Goal: Task Accomplishment & Management: Complete application form

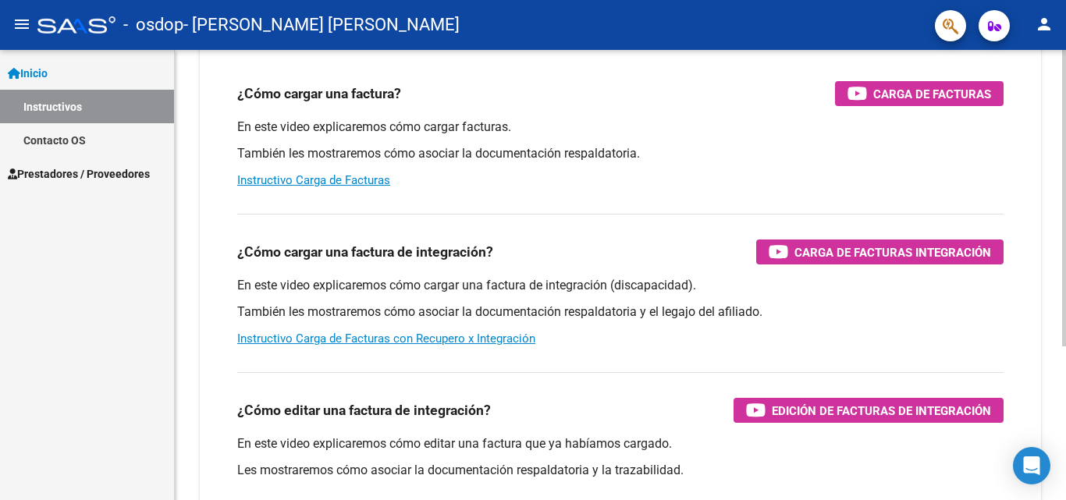
scroll to position [142, 0]
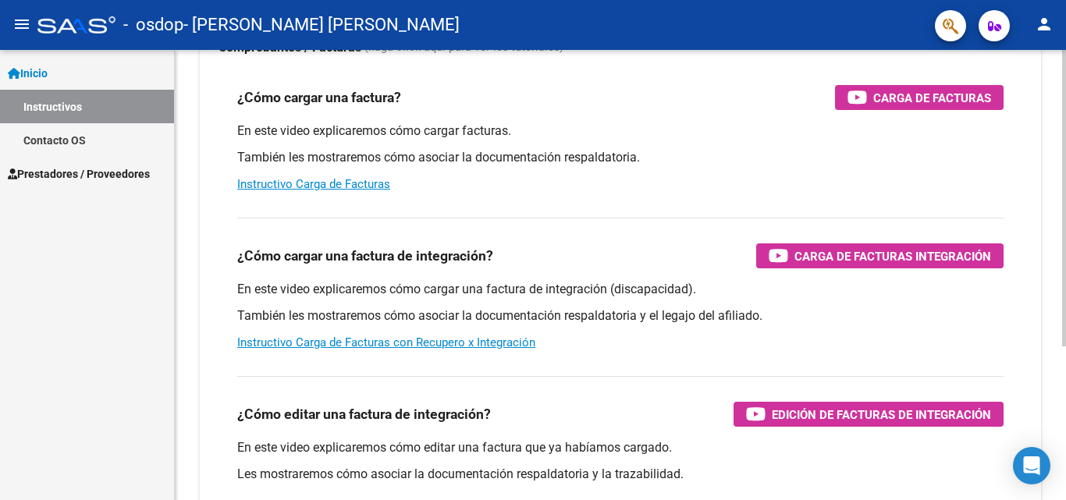
click at [1062, 224] on div at bounding box center [1064, 292] width 4 height 297
click at [921, 100] on span "Carga de Facturas" at bounding box center [932, 98] width 118 height 20
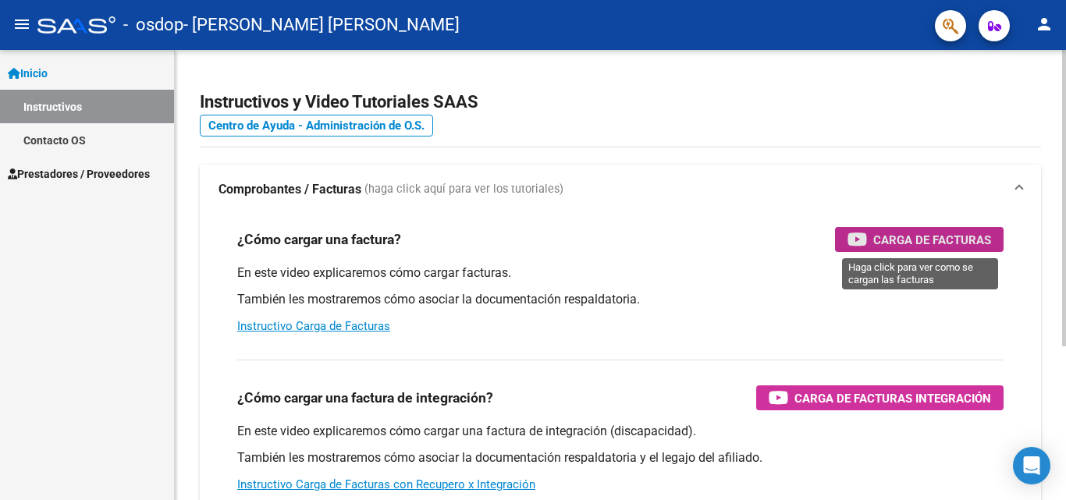
click at [901, 231] on span "Carga de Facturas" at bounding box center [932, 240] width 118 height 20
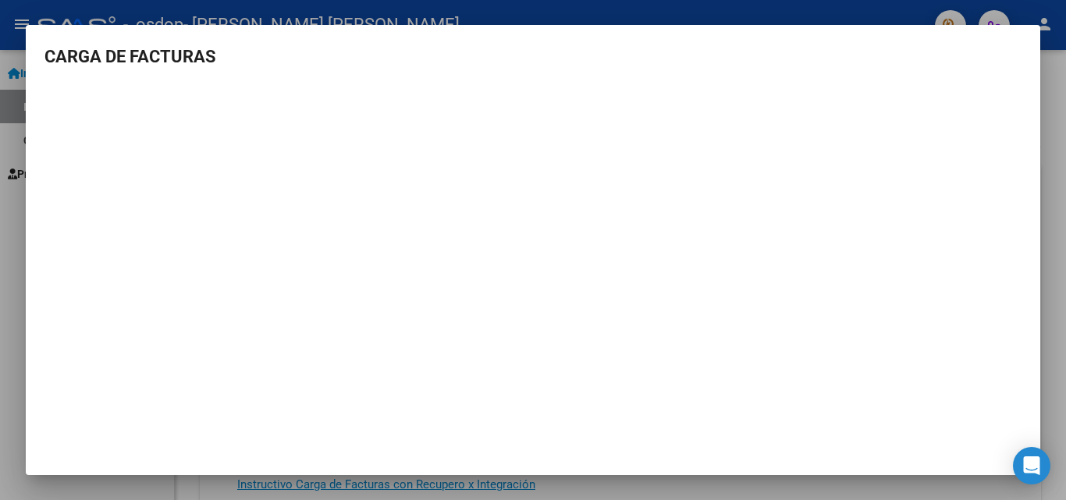
click at [1058, 136] on div at bounding box center [533, 250] width 1066 height 500
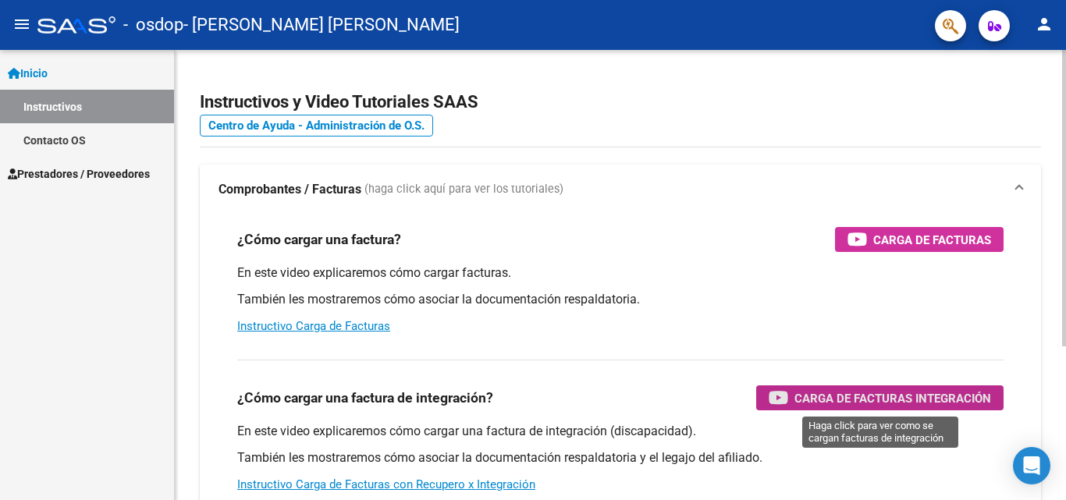
click at [842, 400] on span "Carga de Facturas Integración" at bounding box center [892, 399] width 197 height 20
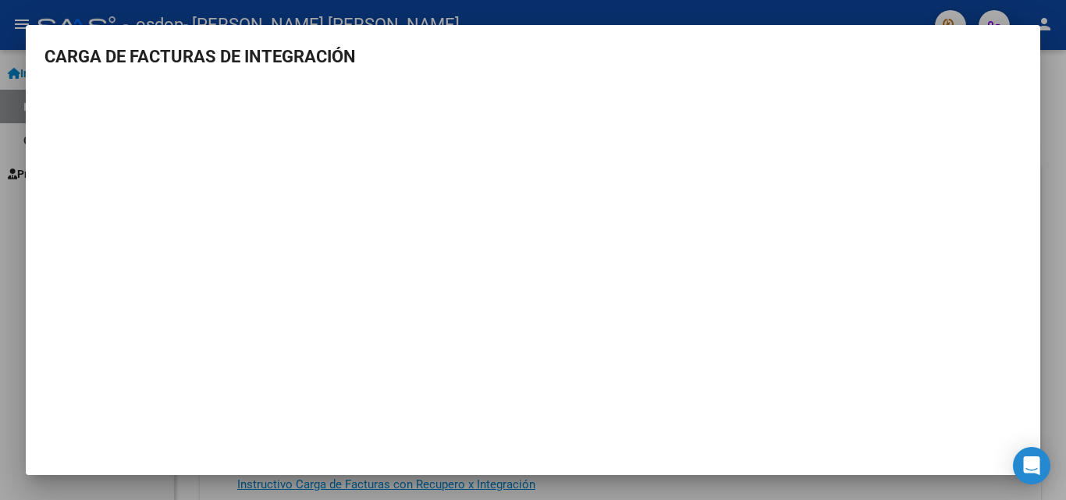
click at [1019, 67] on h3 "CARGA DE FACTURAS DE INTEGRACIÓN" at bounding box center [532, 57] width 977 height 26
click at [1065, 278] on div at bounding box center [533, 250] width 1066 height 500
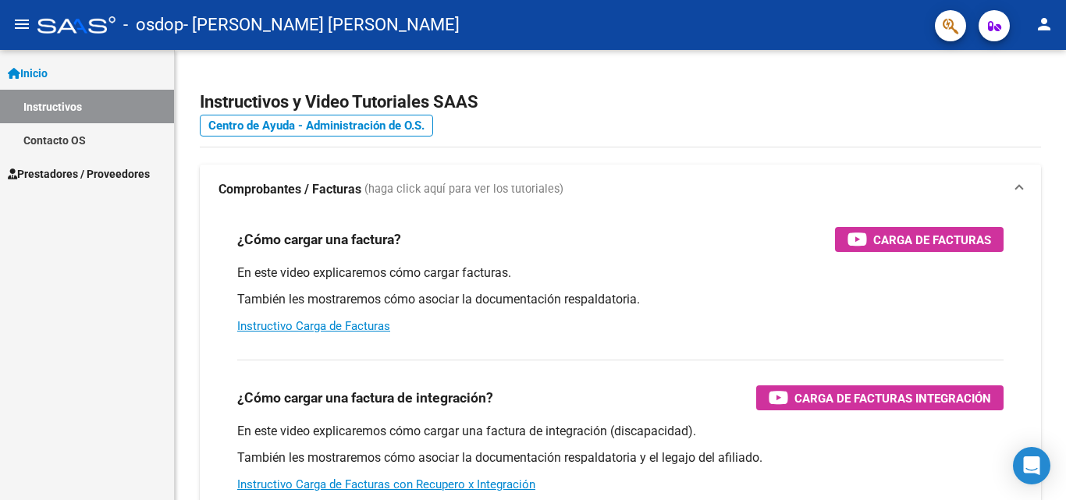
click at [31, 71] on span "Inicio" at bounding box center [28, 73] width 40 height 17
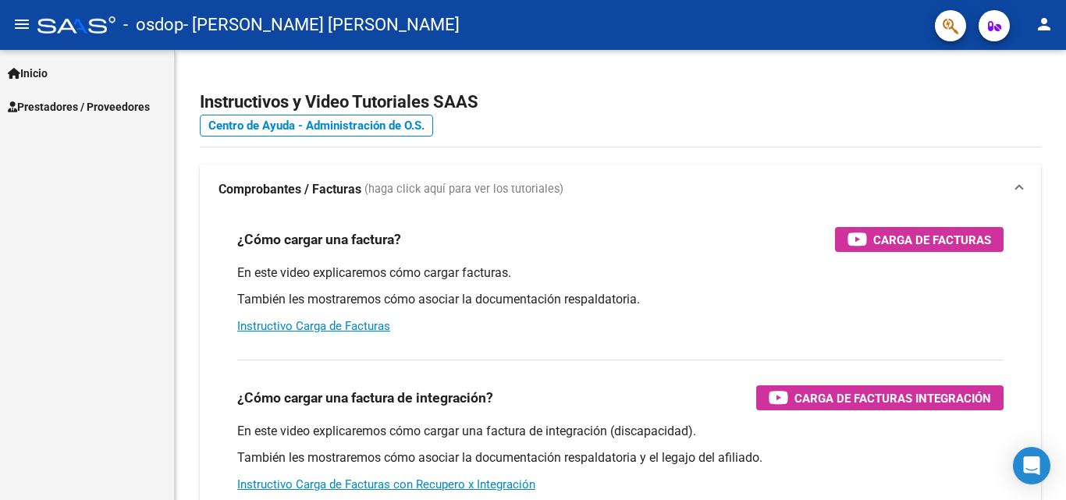
click at [49, 101] on span "Prestadores / Proveedores" at bounding box center [79, 106] width 142 height 17
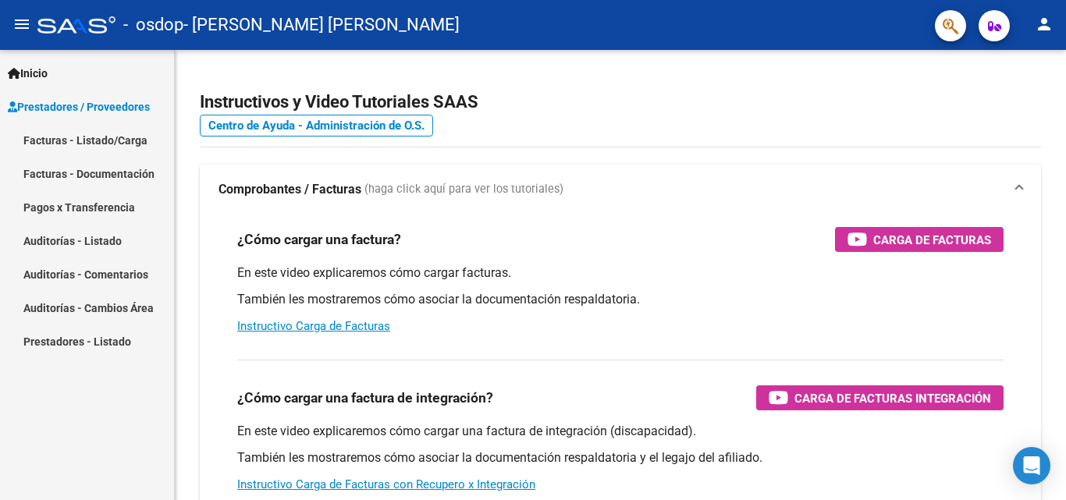
click at [69, 141] on link "Facturas - Listado/Carga" at bounding box center [87, 140] width 174 height 34
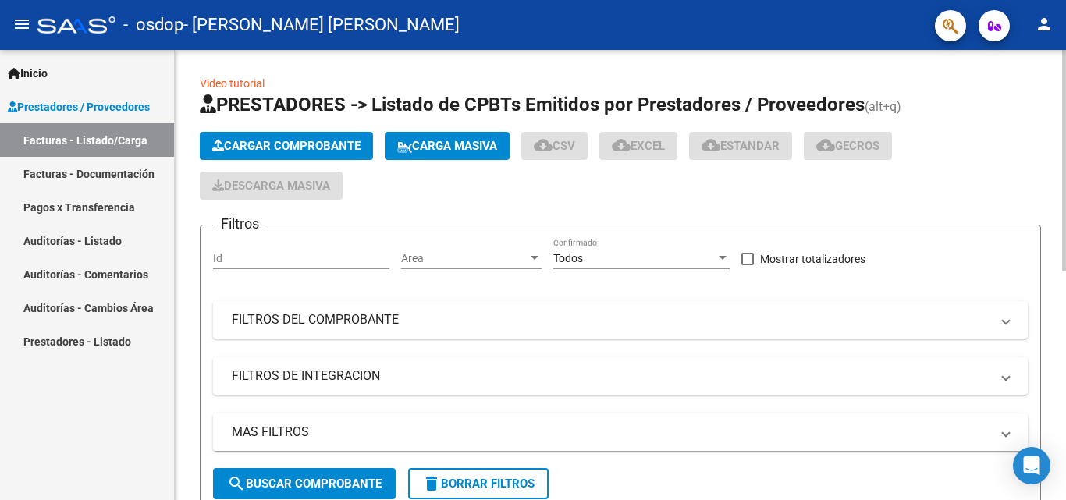
click at [287, 140] on span "Cargar Comprobante" at bounding box center [286, 146] width 148 height 14
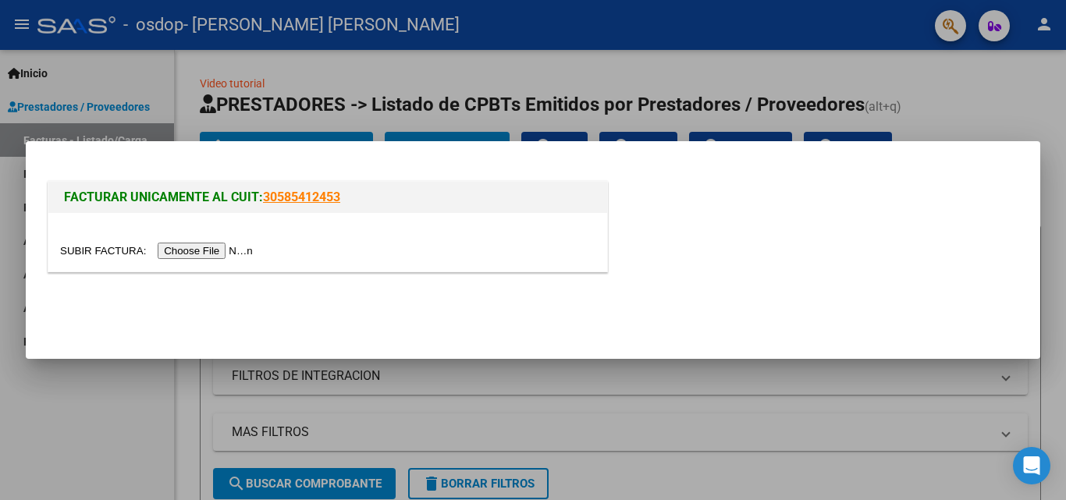
click at [241, 258] on input "file" at bounding box center [158, 251] width 197 height 16
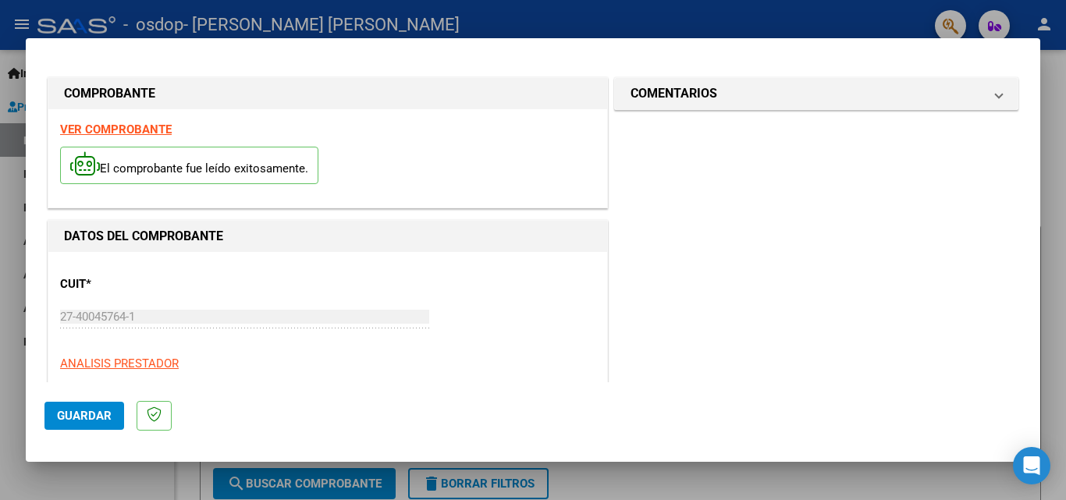
click at [1045, 245] on div at bounding box center [533, 250] width 1066 height 500
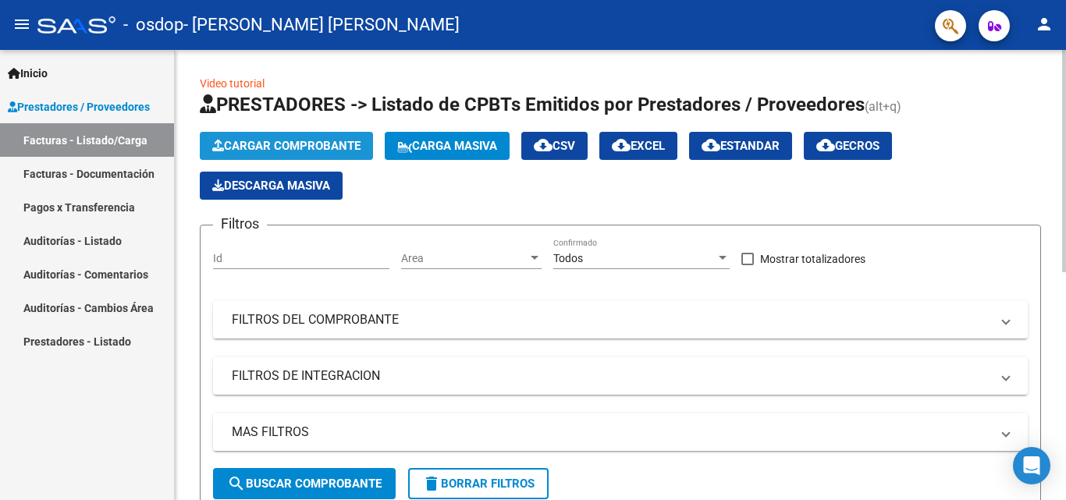
click at [342, 137] on button "Cargar Comprobante" at bounding box center [286, 146] width 173 height 28
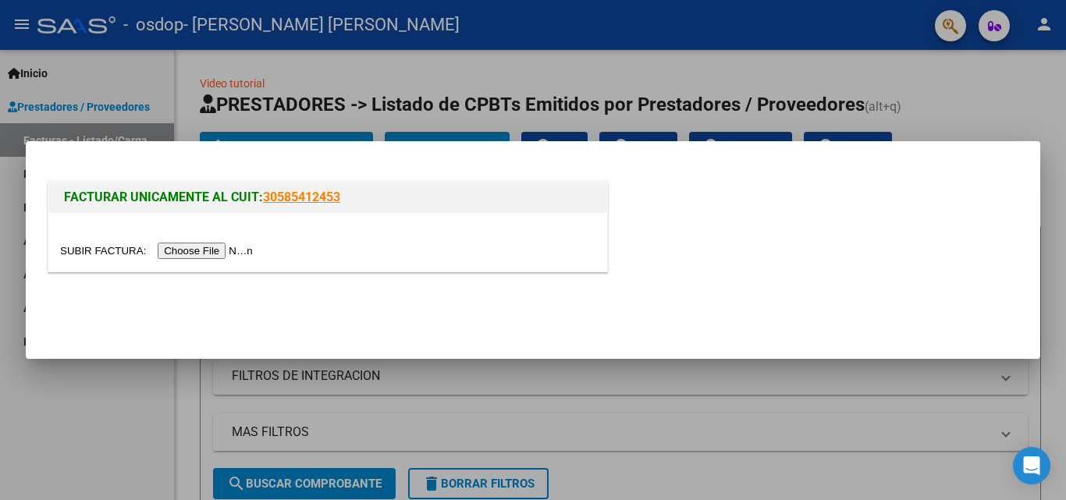
click at [246, 243] on input "file" at bounding box center [158, 251] width 197 height 16
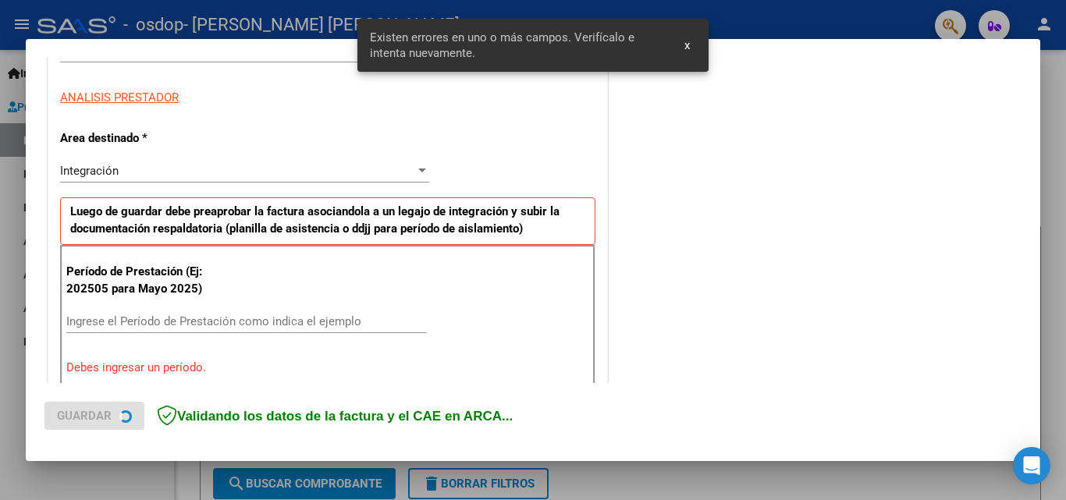
scroll to position [352, 0]
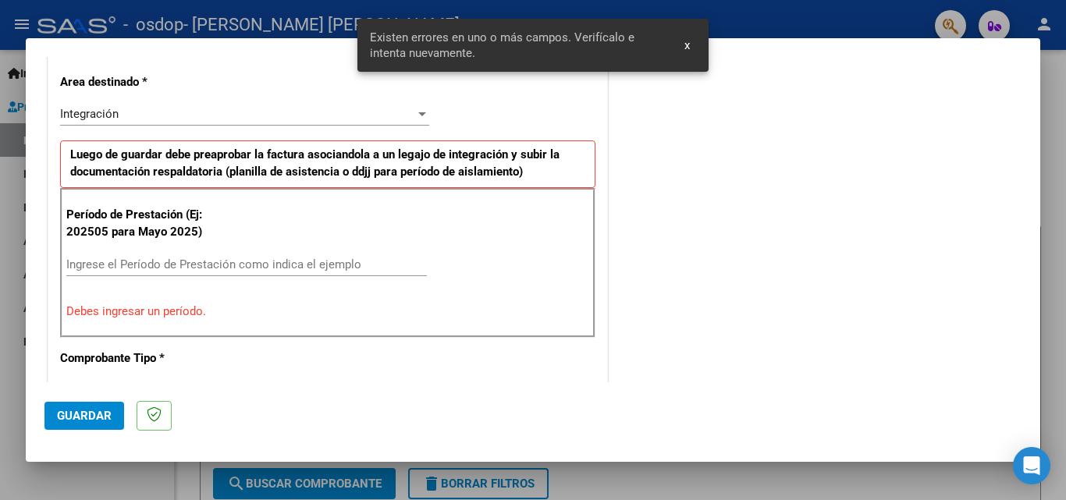
click at [740, 253] on div "COMENTARIOS Comentarios del Prestador / Gerenciador:" at bounding box center [816, 420] width 411 height 1397
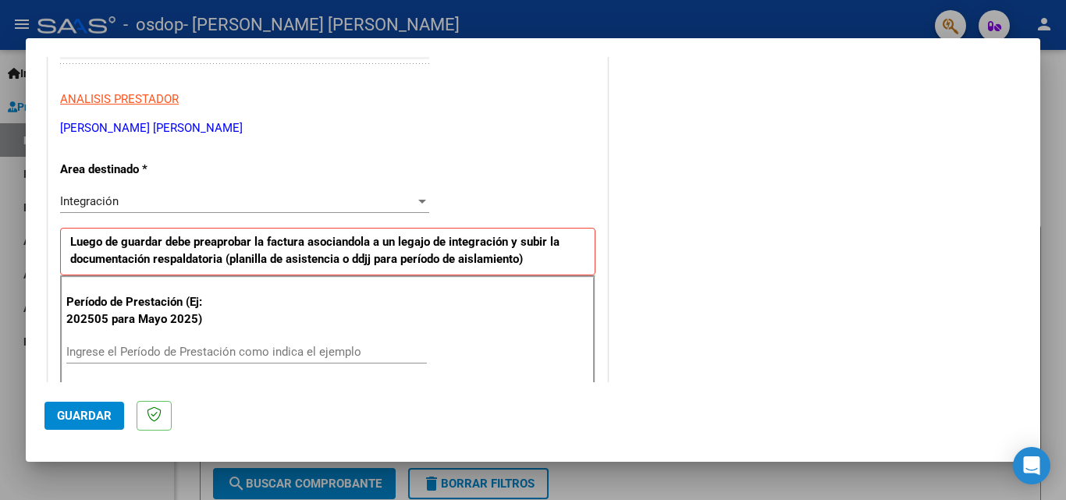
scroll to position [275, 0]
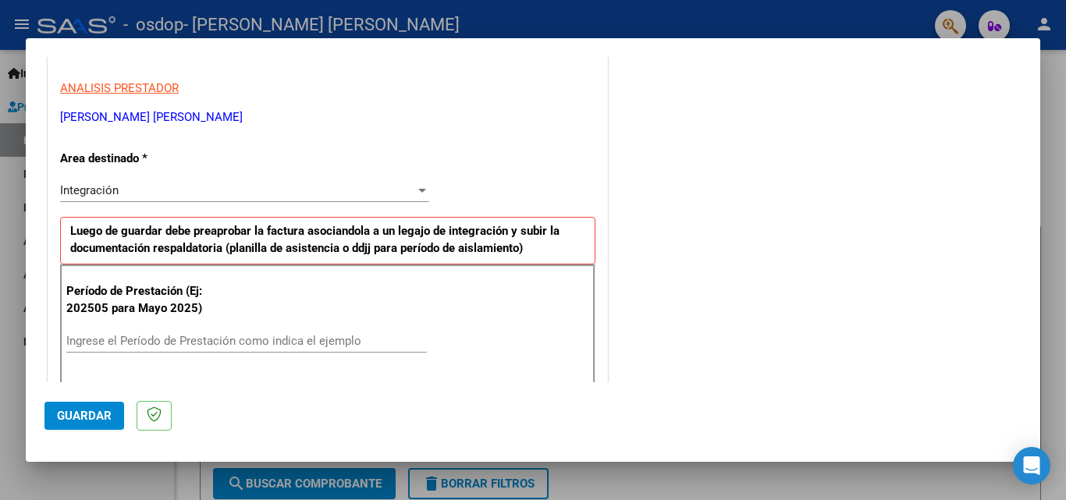
click at [398, 201] on div "Integración Seleccionar Area" at bounding box center [244, 190] width 369 height 23
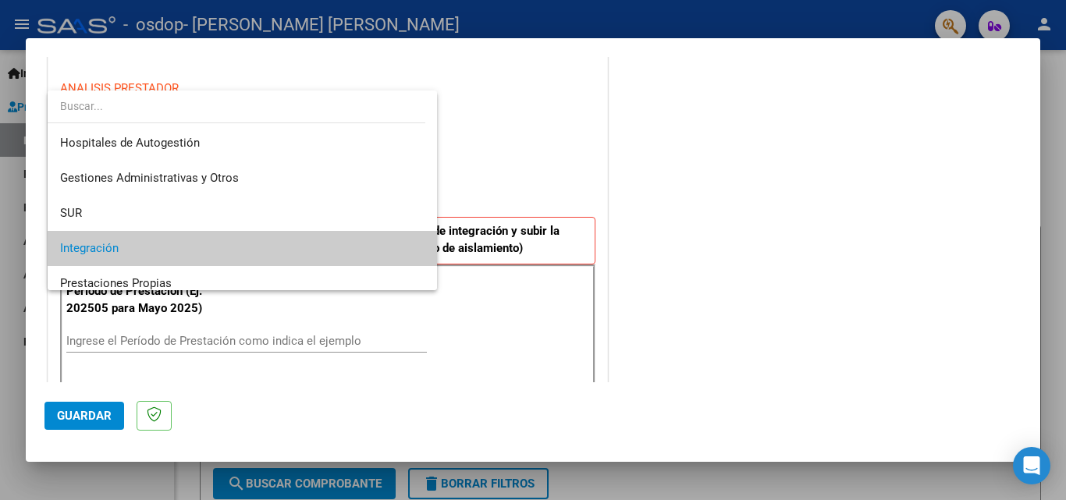
scroll to position [59, 0]
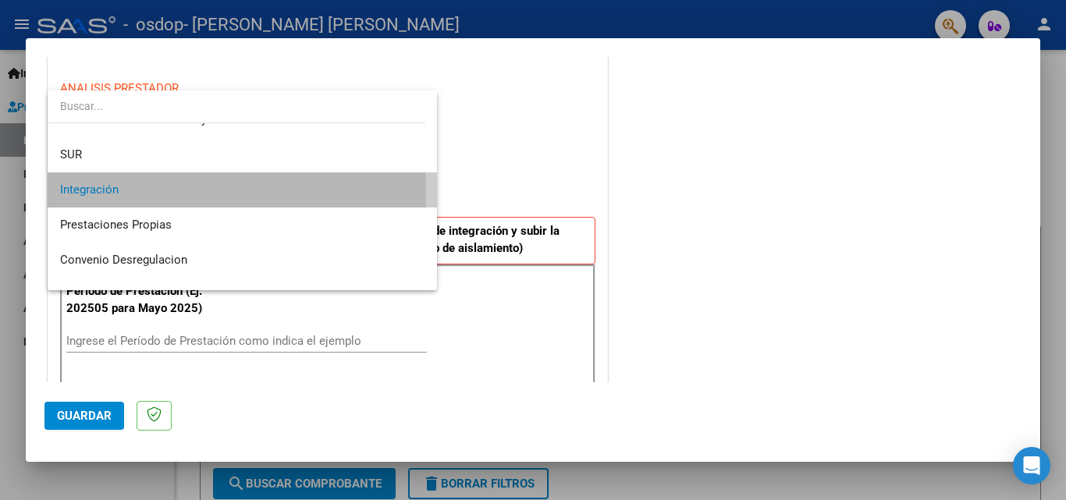
click at [154, 194] on span "Integración" at bounding box center [242, 189] width 364 height 35
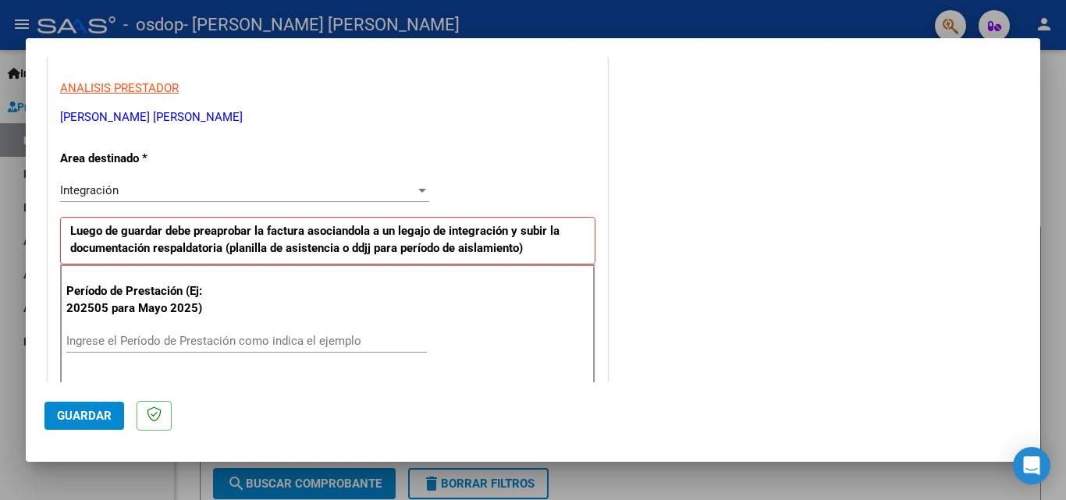
click at [670, 162] on div "COMENTARIOS Comentarios del Prestador / Gerenciador:" at bounding box center [816, 497] width 411 height 1397
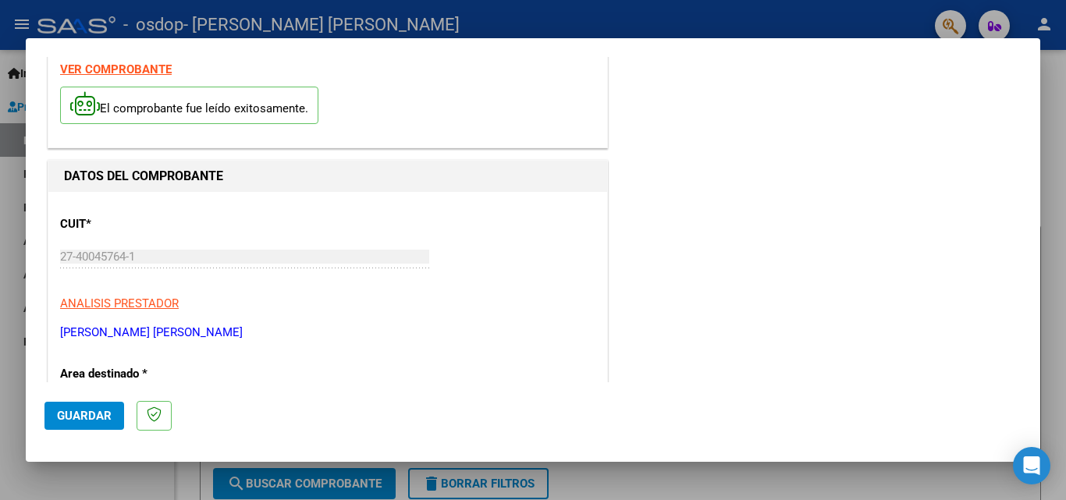
scroll to position [227, 0]
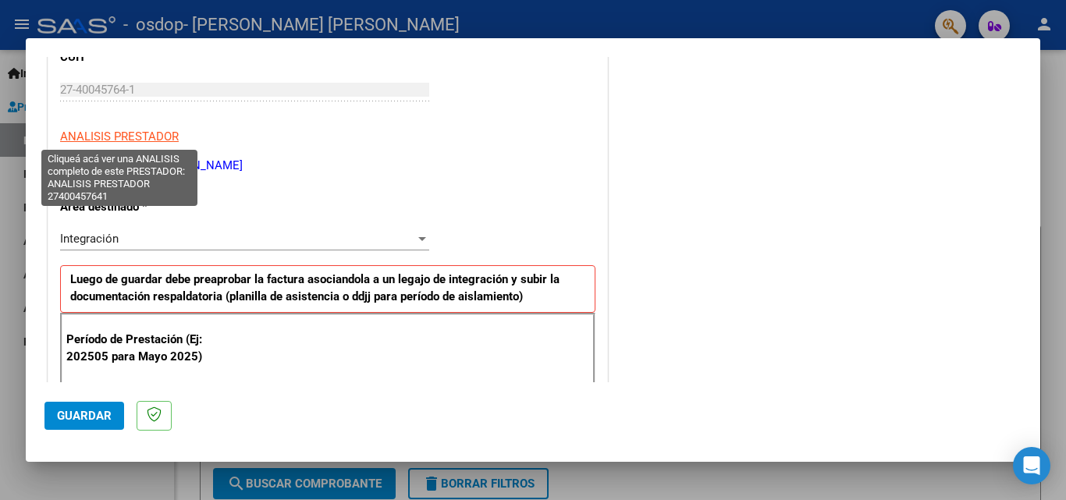
click at [126, 133] on span "ANALISIS PRESTADOR" at bounding box center [119, 137] width 119 height 14
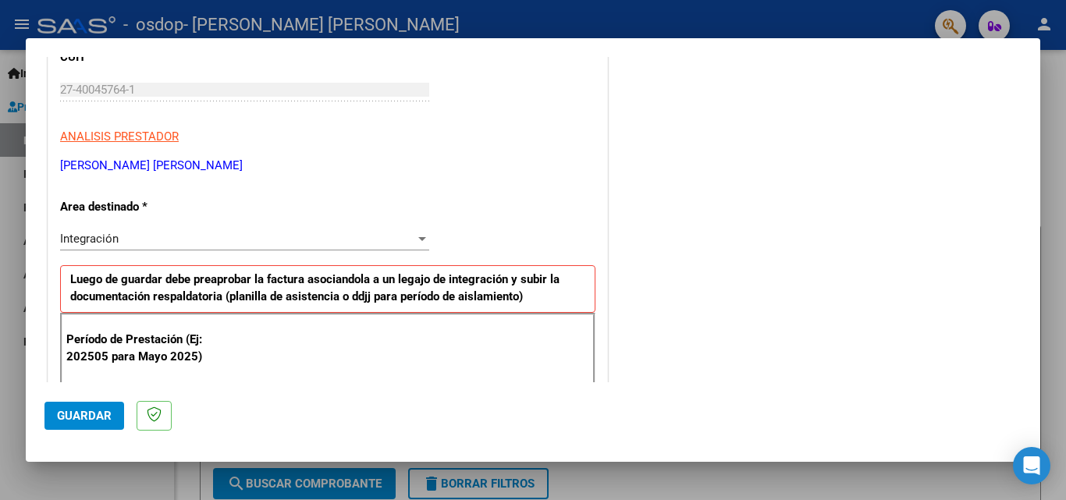
click at [850, 18] on div at bounding box center [533, 250] width 1066 height 500
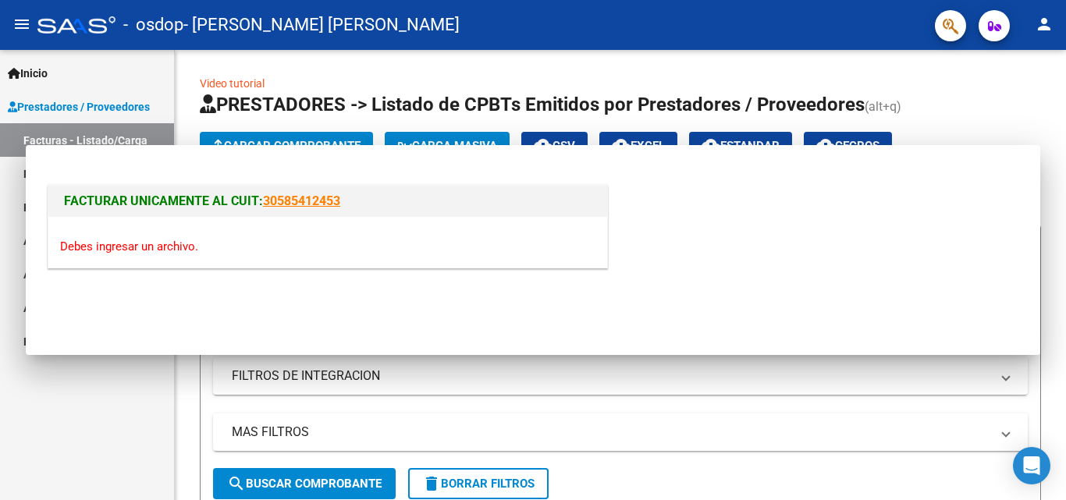
scroll to position [0, 0]
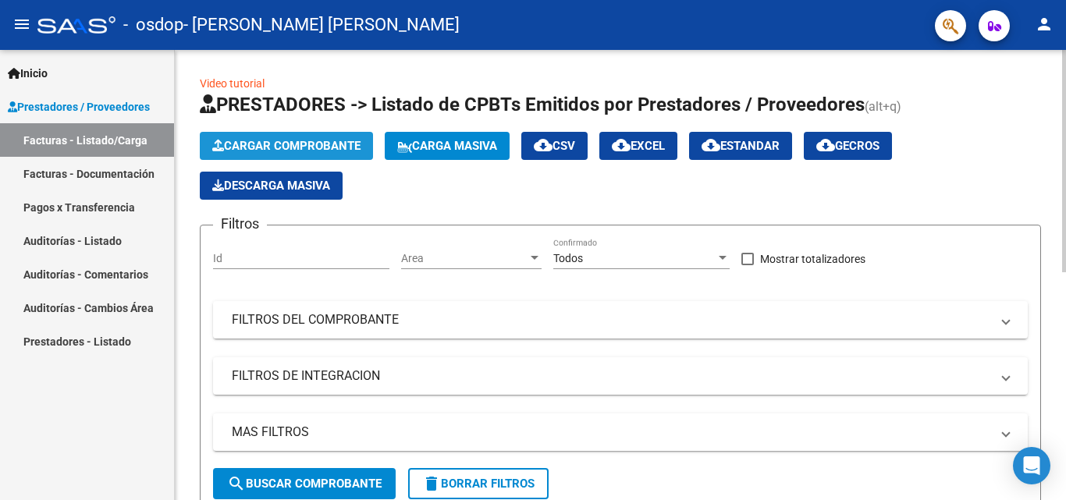
click at [292, 151] on span "Cargar Comprobante" at bounding box center [286, 146] width 148 height 14
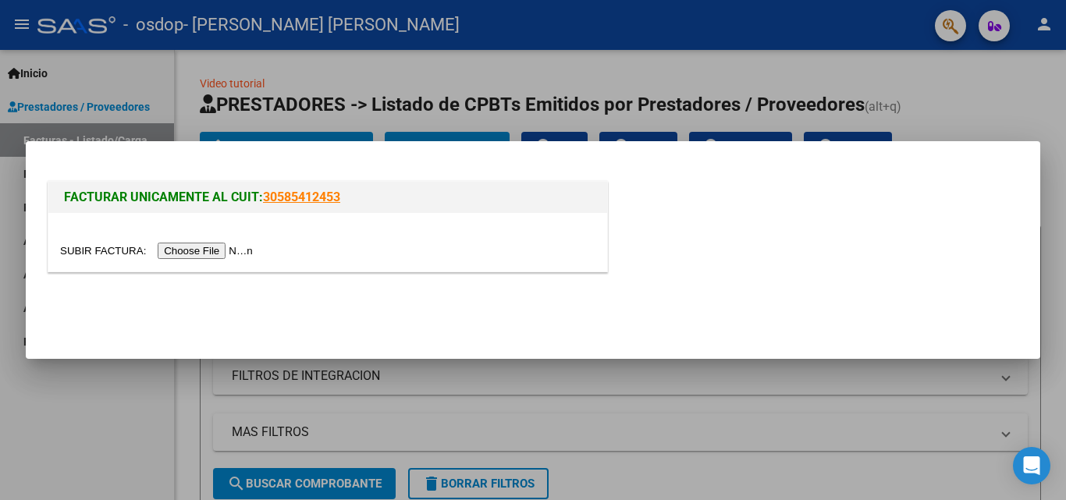
click at [240, 248] on input "file" at bounding box center [158, 251] width 197 height 16
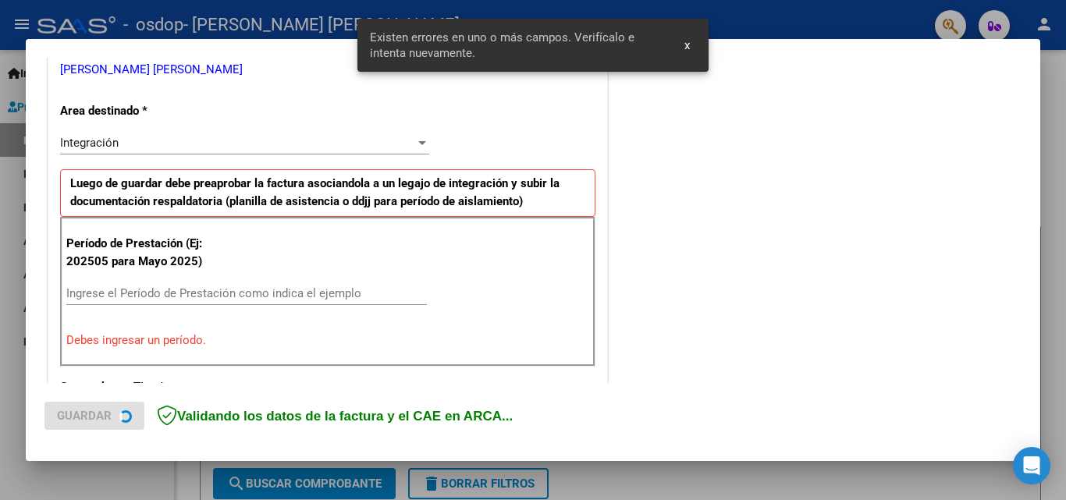
scroll to position [352, 0]
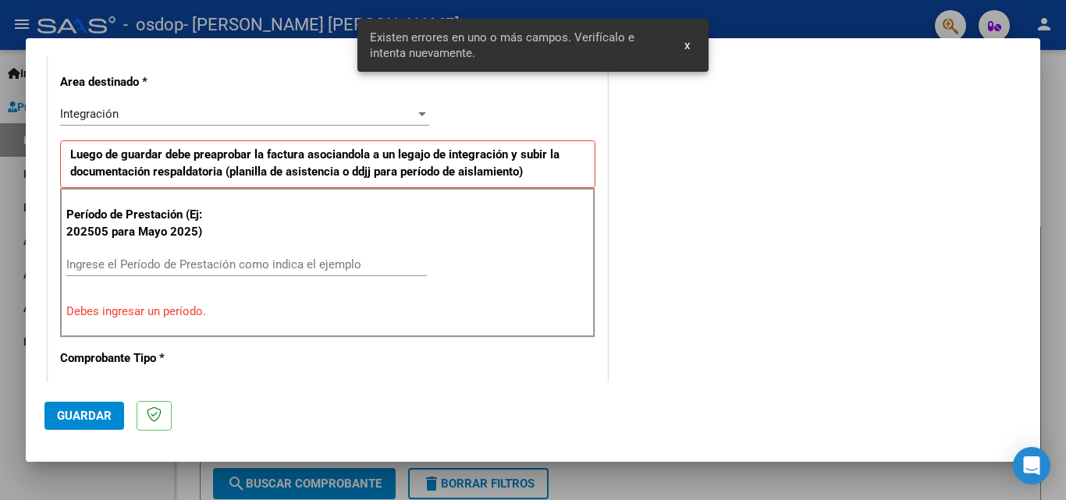
click at [152, 261] on input "Ingrese el Período de Prestación como indica el ejemplo" at bounding box center [246, 265] width 361 height 14
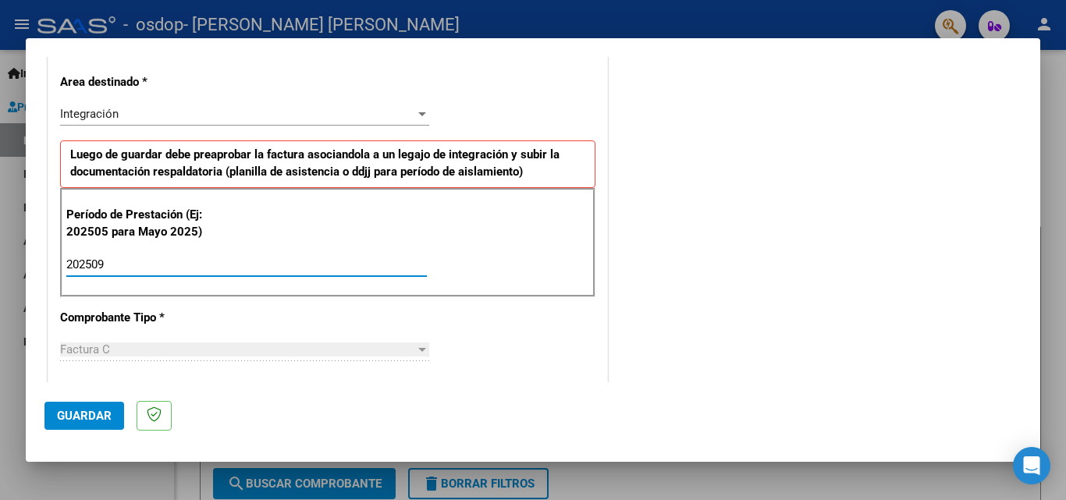
type input "202509"
click at [727, 313] on div "COMENTARIOS Comentarios del Prestador / Gerenciador:" at bounding box center [816, 400] width 411 height 1356
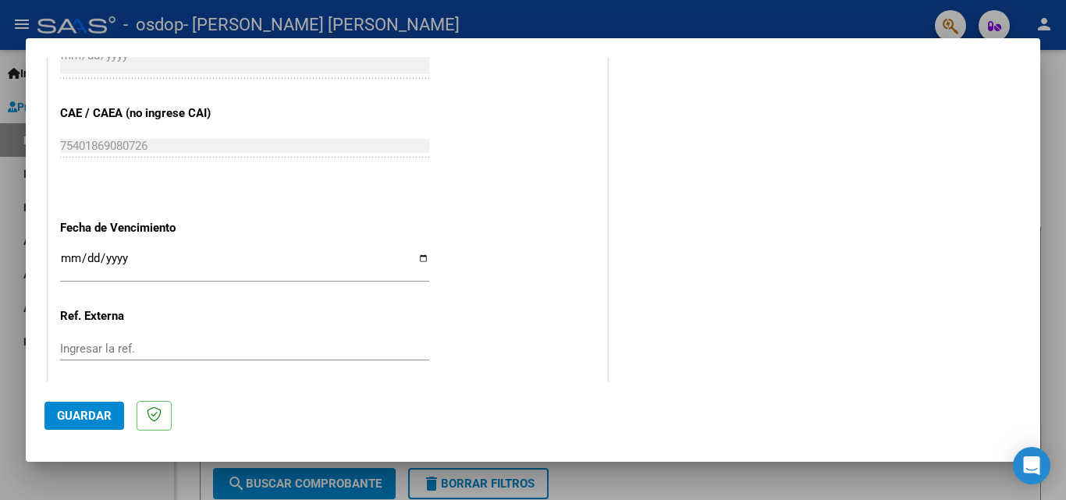
scroll to position [1047, 0]
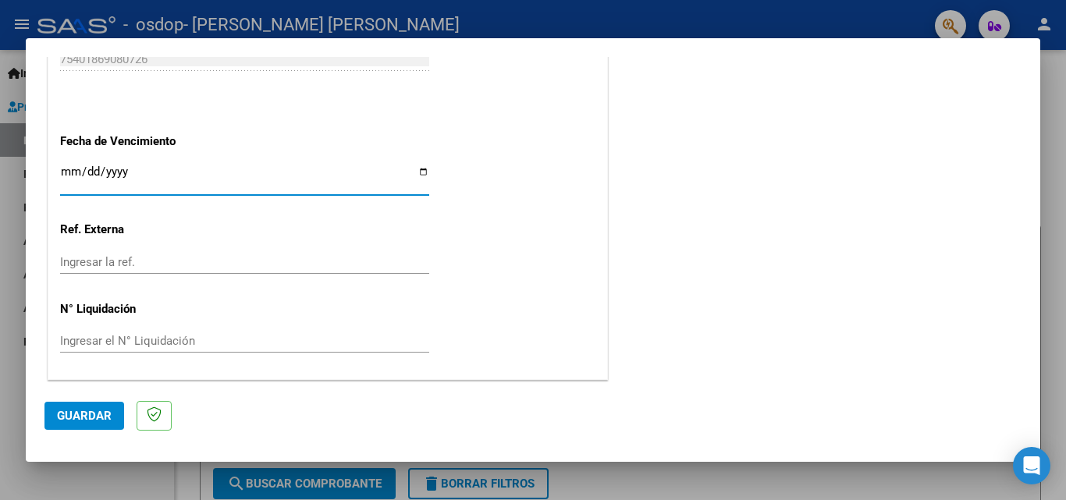
click at [419, 169] on input "Ingresar la fecha" at bounding box center [244, 177] width 369 height 25
type input "2025-10-16"
click at [126, 335] on input "Ingresar el N° Liquidación" at bounding box center [244, 340] width 369 height 14
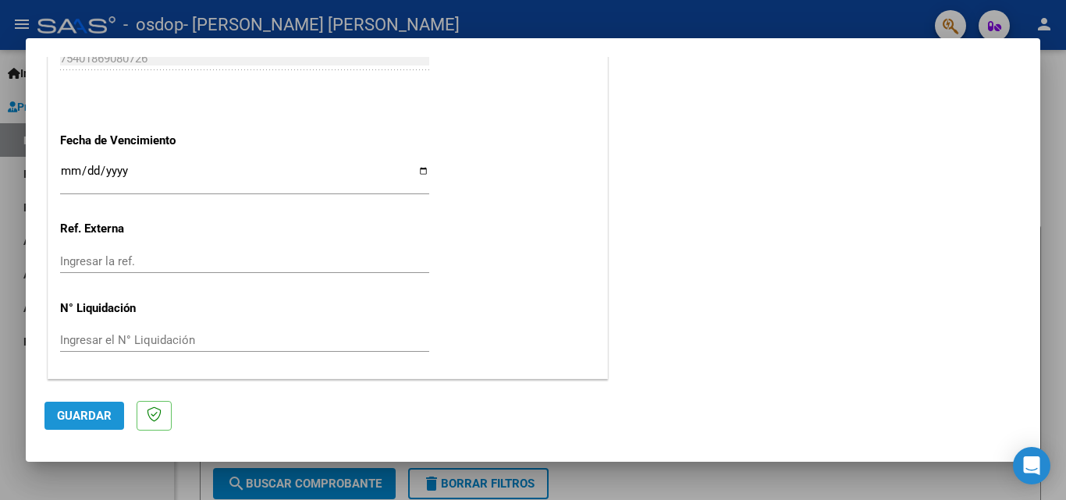
click at [94, 416] on span "Guardar" at bounding box center [84, 416] width 55 height 14
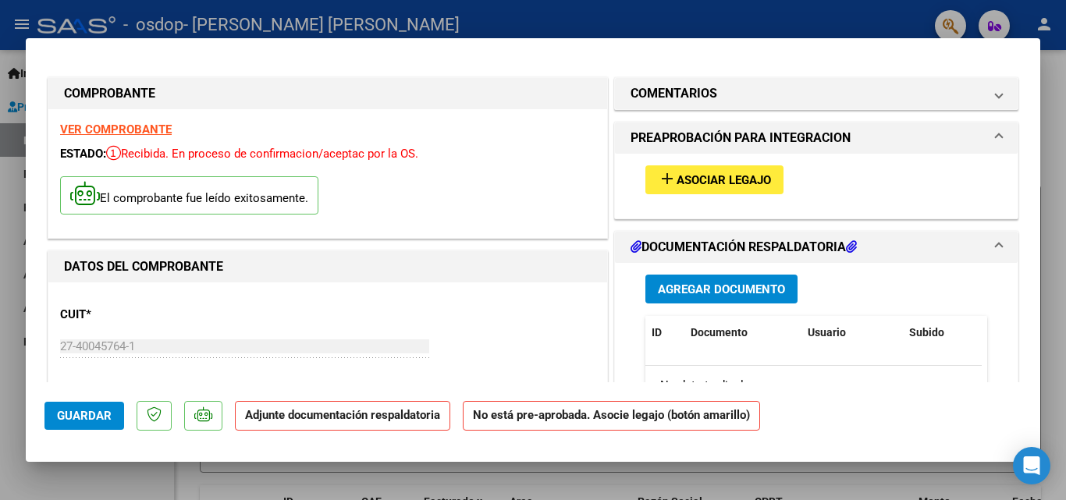
click at [682, 185] on span "Asociar Legajo" at bounding box center [724, 180] width 94 height 14
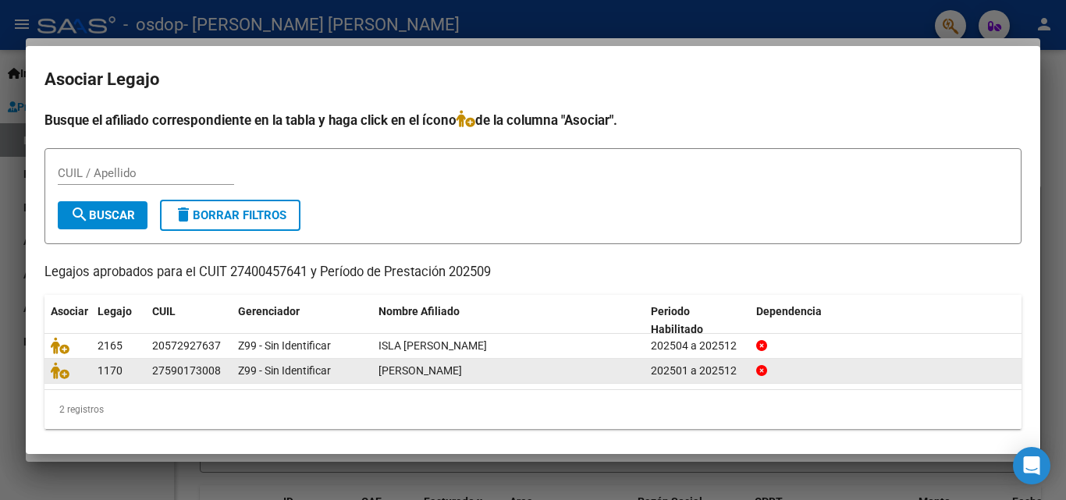
click at [207, 382] on datatable-body-cell "27590173008" at bounding box center [189, 371] width 86 height 24
click at [62, 375] on icon at bounding box center [60, 370] width 19 height 17
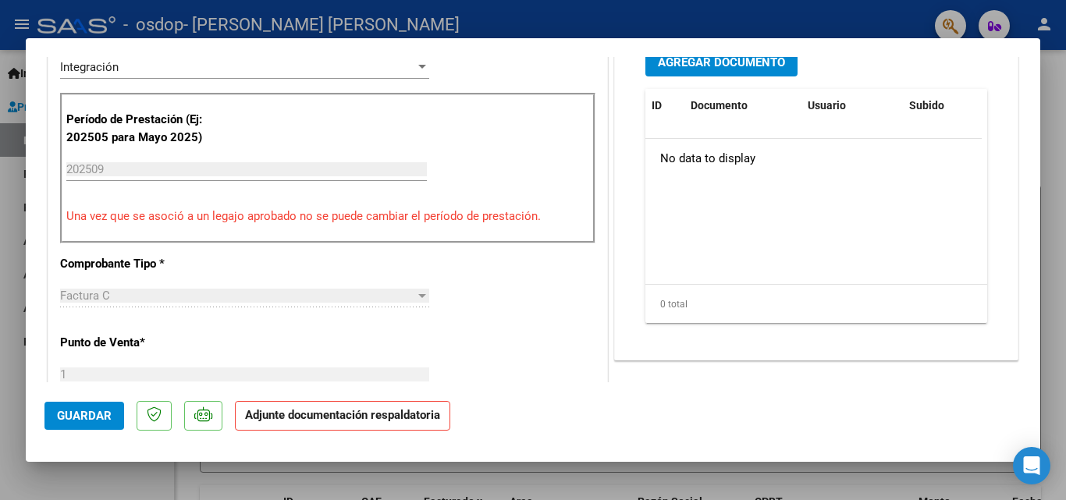
scroll to position [425, 0]
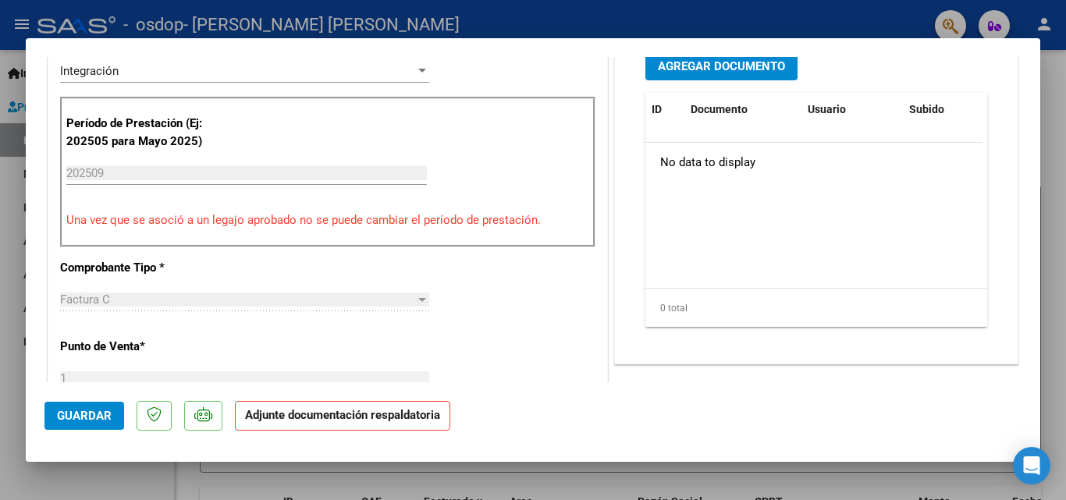
click at [766, 78] on button "Agregar Documento" at bounding box center [721, 66] width 152 height 29
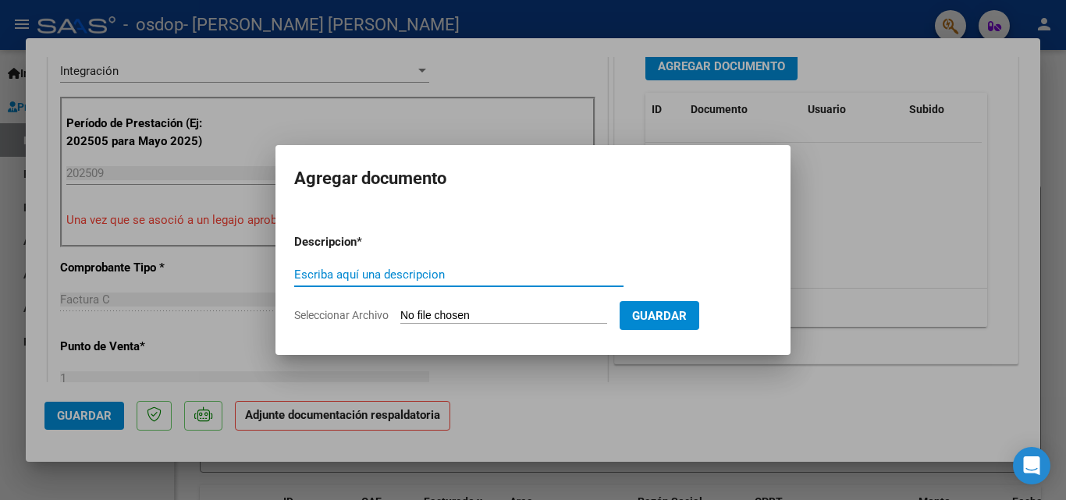
click at [446, 277] on input "Escriba aquí una descripcion" at bounding box center [458, 275] width 329 height 14
type input "Planilla Septiembre 2025"
click at [429, 314] on input "Seleccionar Archivo" at bounding box center [503, 316] width 207 height 15
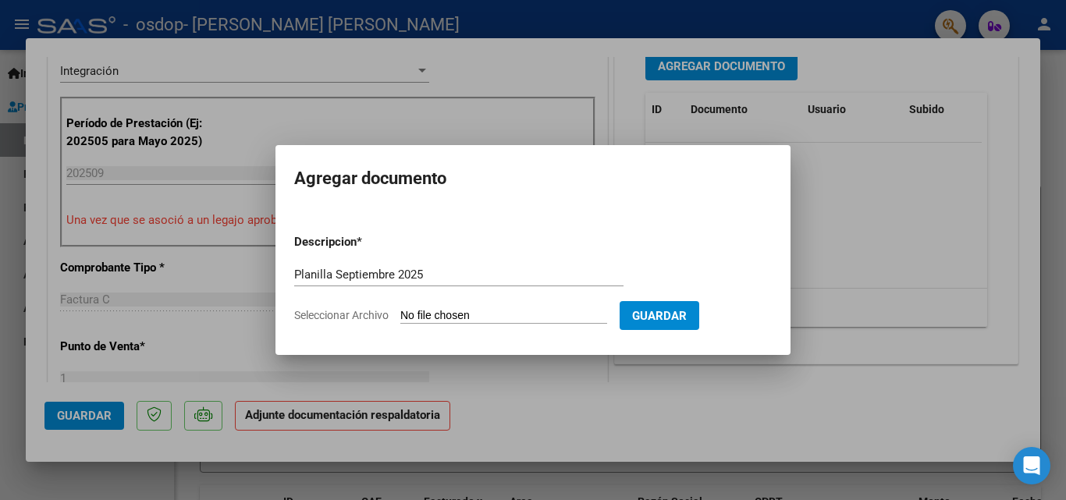
type input "C:\fakepath\PLANILLA ASISTENCIA SEPTIEMBRE 2025 BLANCHARD JUSTINA.pdf"
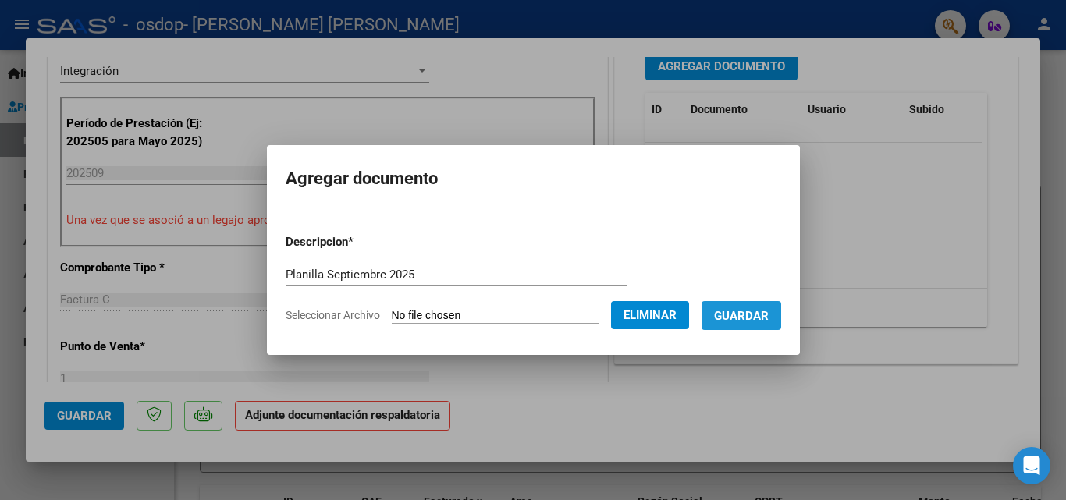
click at [761, 306] on button "Guardar" at bounding box center [742, 315] width 80 height 29
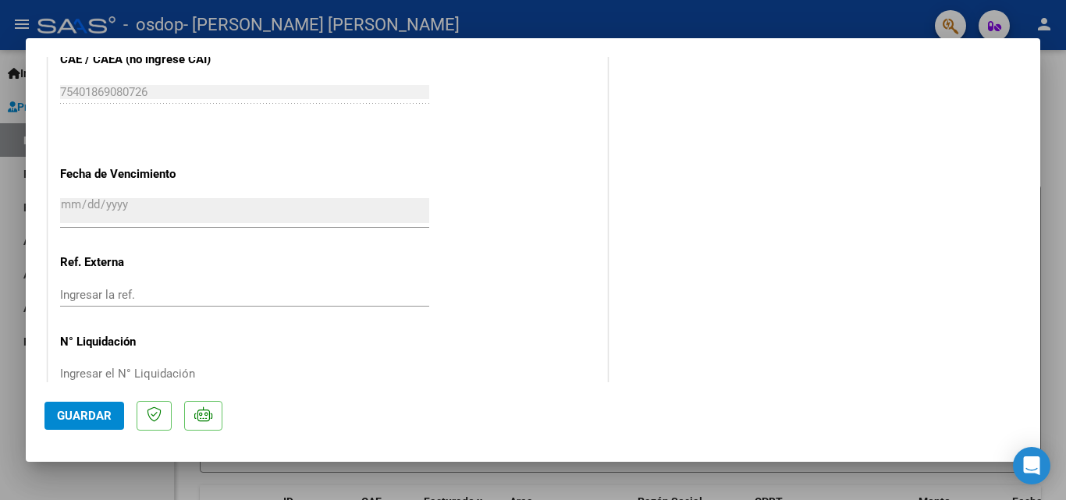
scroll to position [1072, 0]
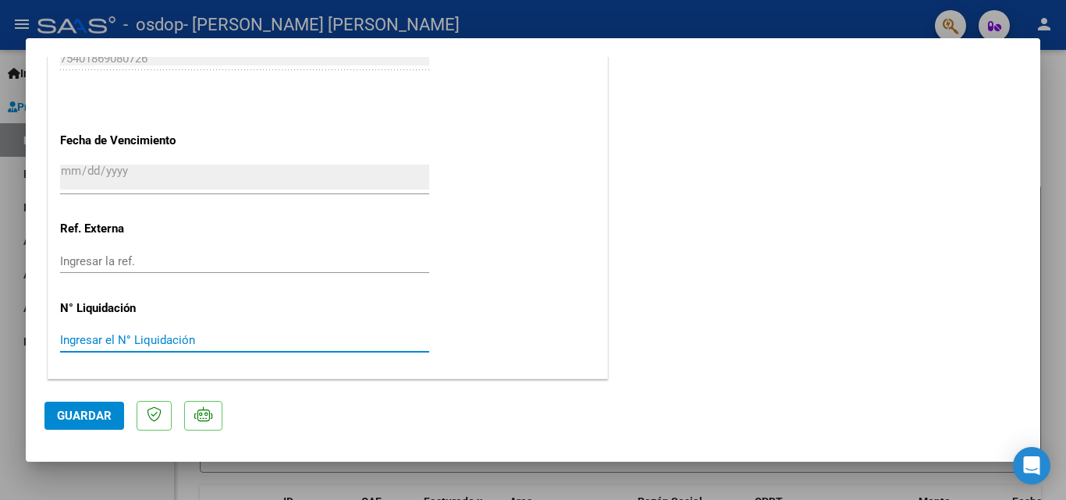
click at [169, 336] on input "Ingresar el N° Liquidación" at bounding box center [244, 340] width 369 height 14
click at [179, 179] on input "2025-10-16" at bounding box center [244, 177] width 369 height 25
click at [64, 407] on button "Guardar" at bounding box center [84, 416] width 80 height 28
click at [87, 415] on span "Guardar" at bounding box center [84, 416] width 55 height 14
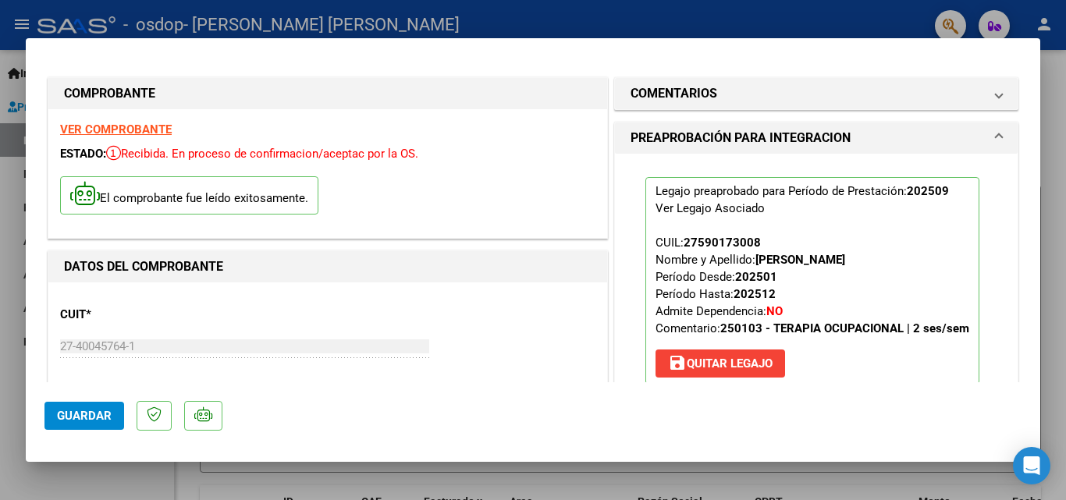
scroll to position [284, 0]
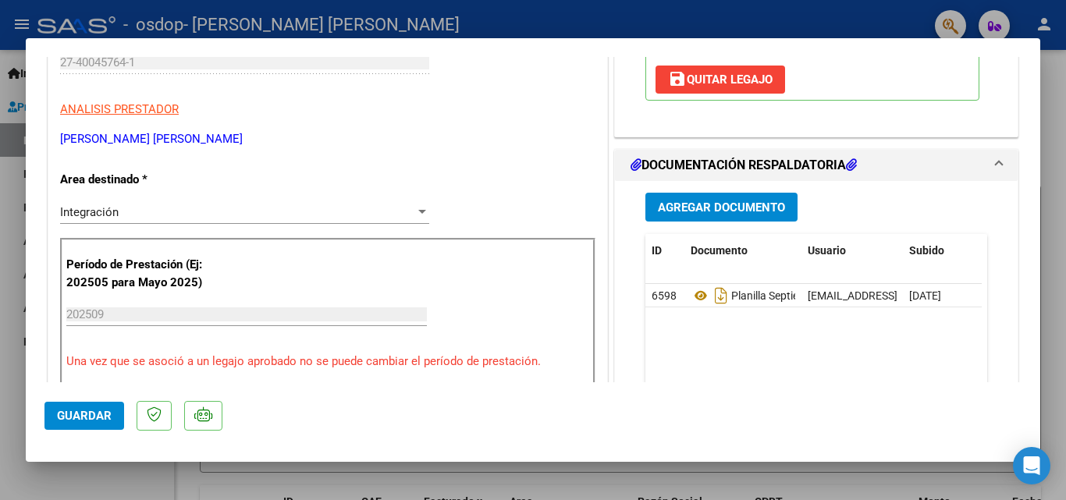
click at [1047, 264] on div at bounding box center [533, 250] width 1066 height 500
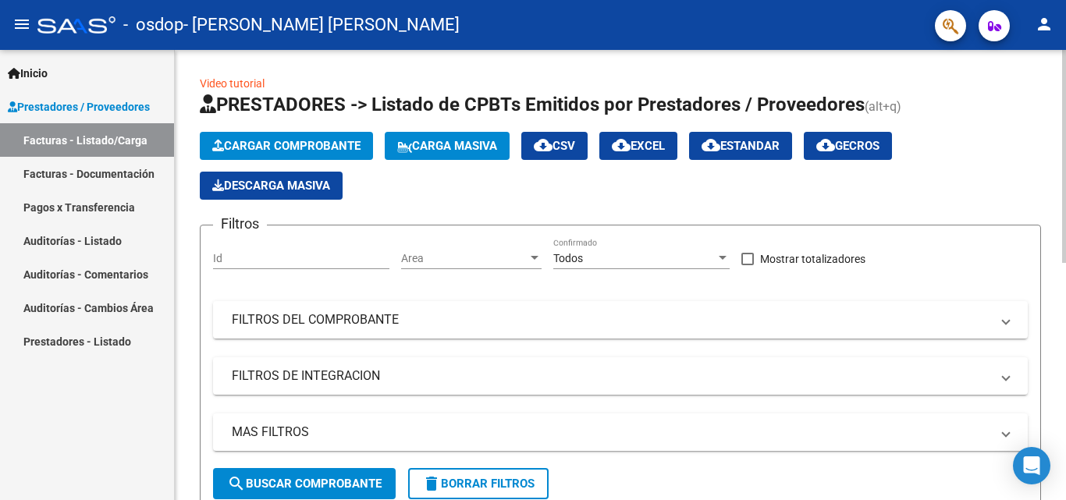
click at [510, 190] on div "Cargar Comprobante Carga Masiva cloud_download CSV cloud_download EXCEL cloud_d…" at bounding box center [620, 166] width 841 height 68
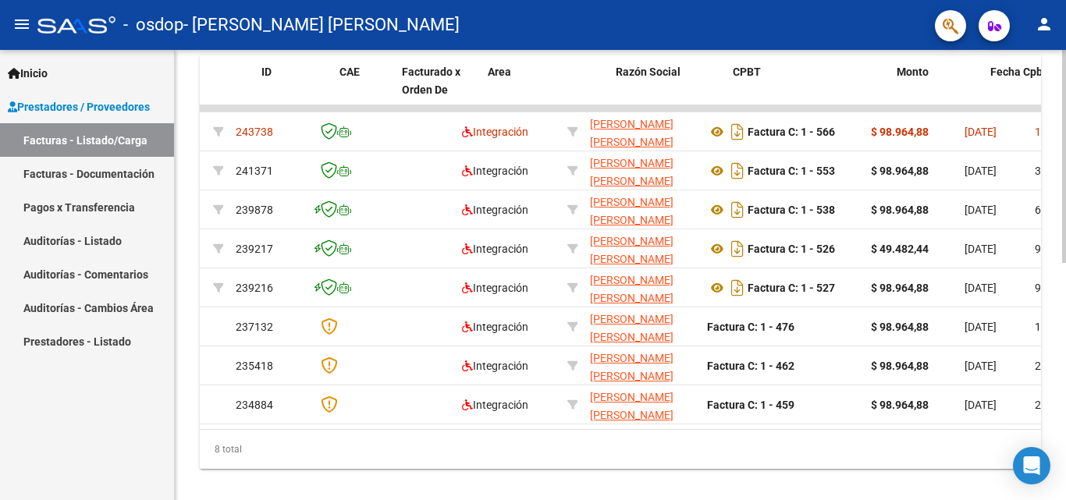
scroll to position [0, 0]
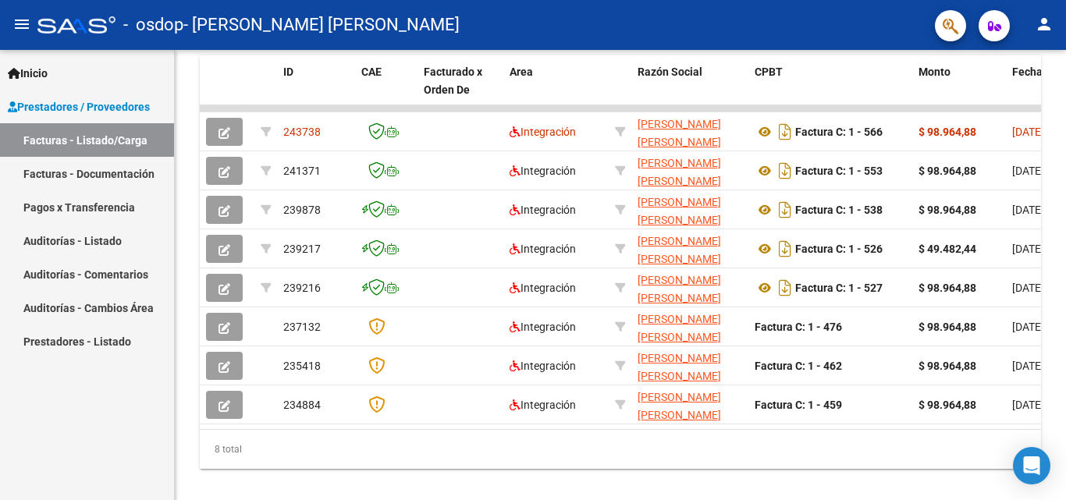
drag, startPoint x: 395, startPoint y: 98, endPoint x: 503, endPoint y: 20, distance: 133.0
click at [395, 98] on datatable-header-cell "CAE" at bounding box center [386, 89] width 62 height 69
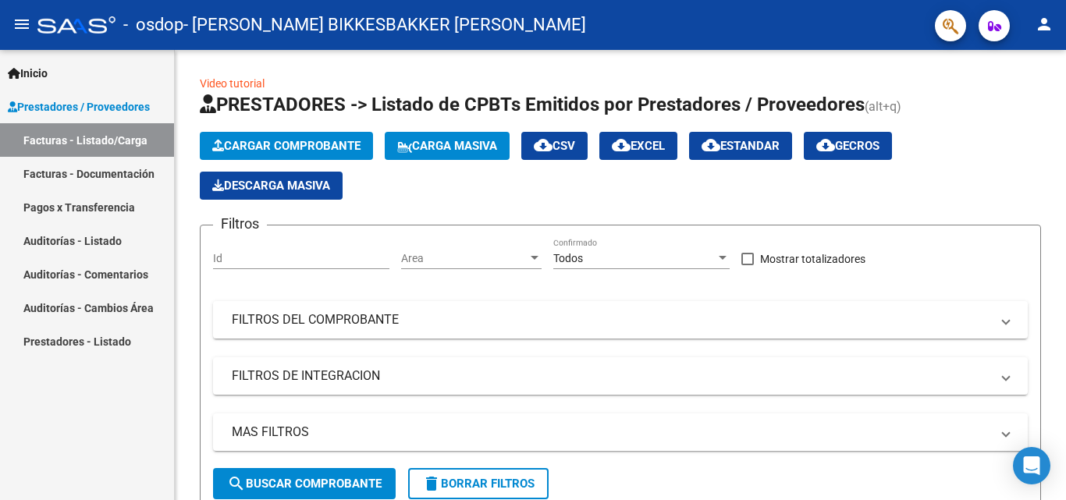
click at [36, 66] on span "Inicio" at bounding box center [28, 73] width 40 height 17
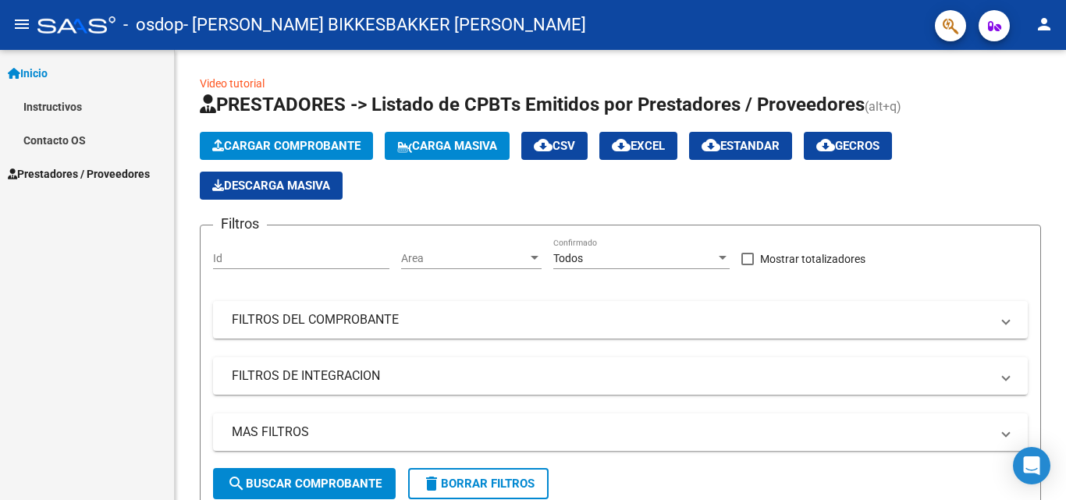
click at [47, 95] on link "Instructivos" at bounding box center [87, 107] width 174 height 34
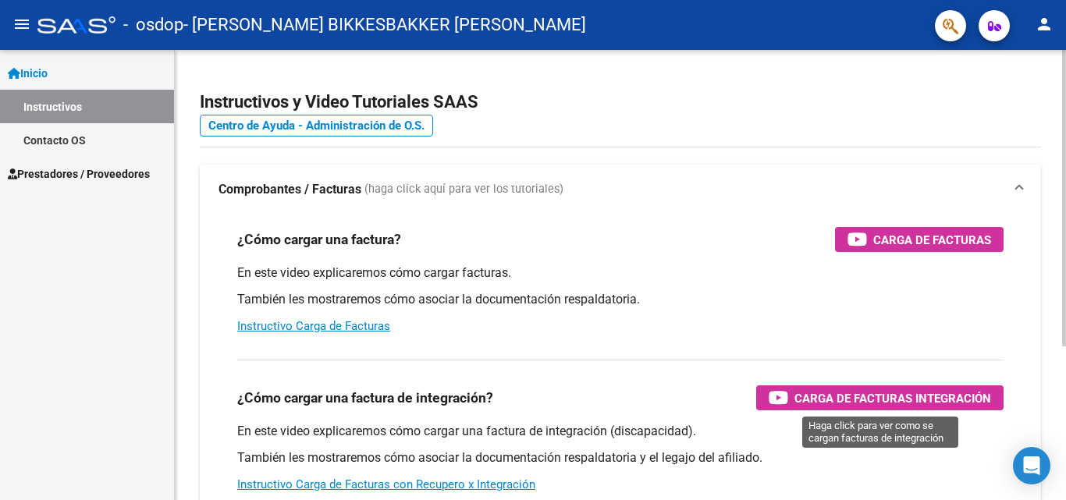
click at [842, 407] on span "Carga de Facturas Integración" at bounding box center [892, 399] width 197 height 20
